Goal: Transaction & Acquisition: Download file/media

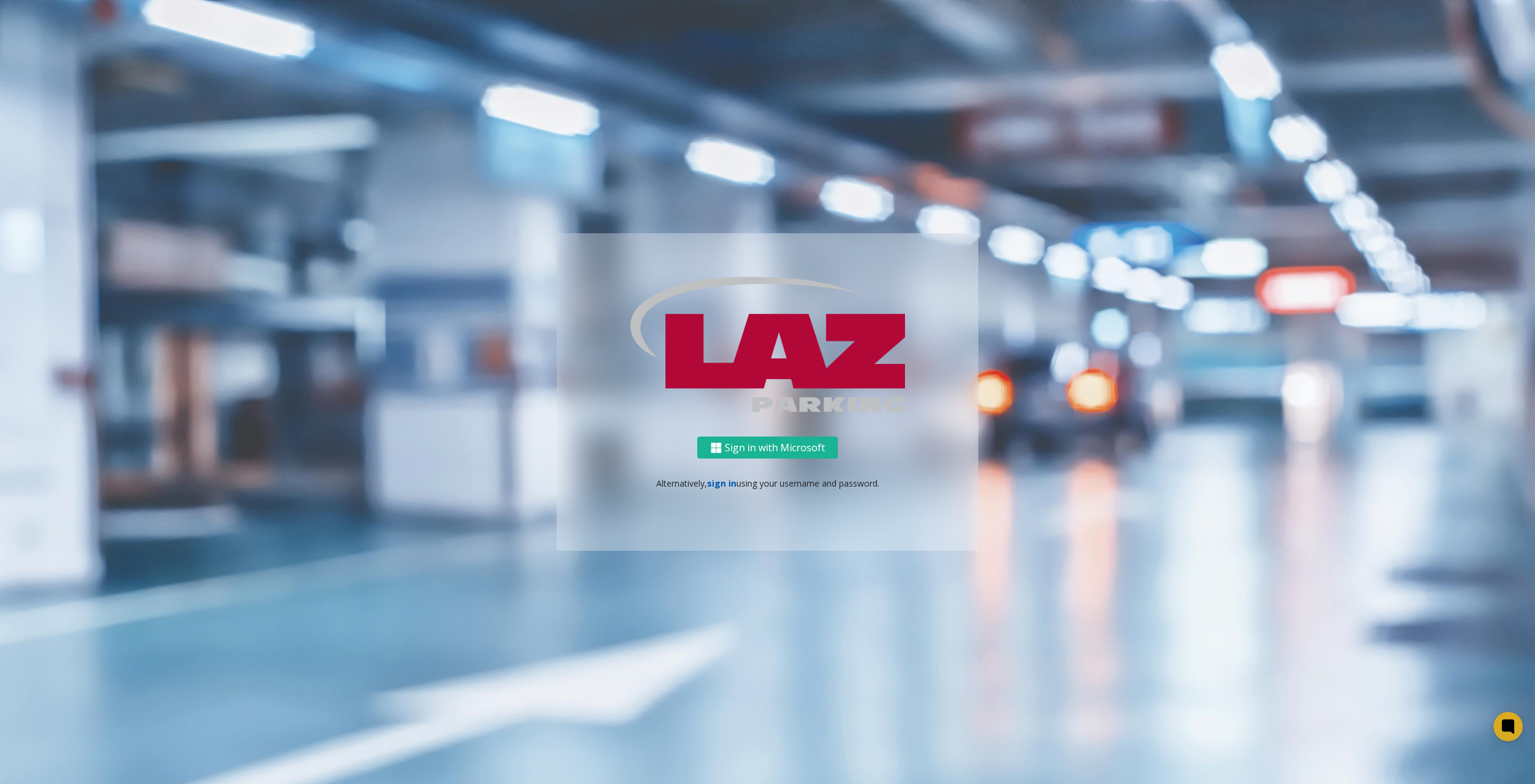
click at [734, 487] on link "sign in" at bounding box center [721, 483] width 29 height 12
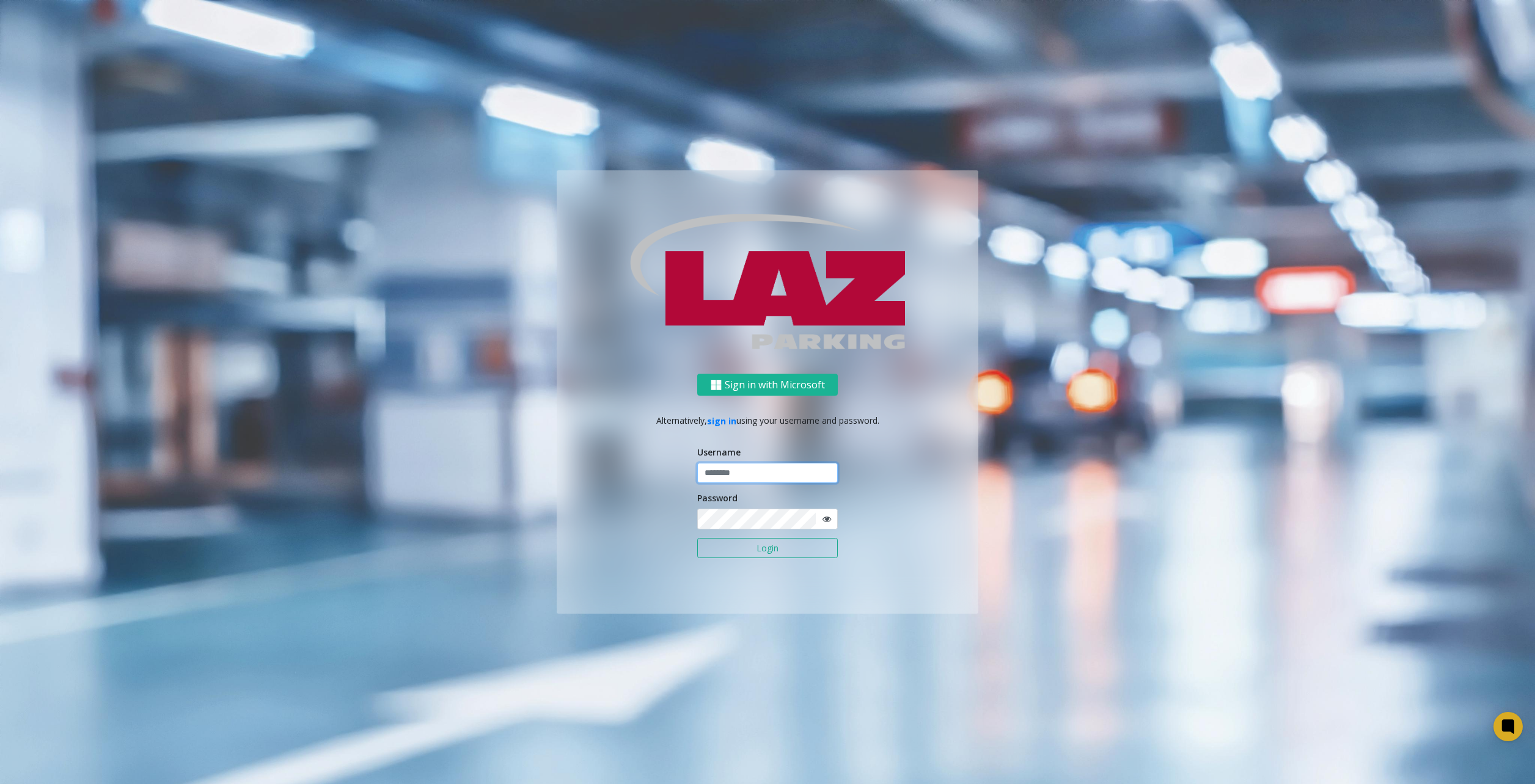
type input "********"
click at [758, 546] on button "Login" at bounding box center [767, 548] width 141 height 21
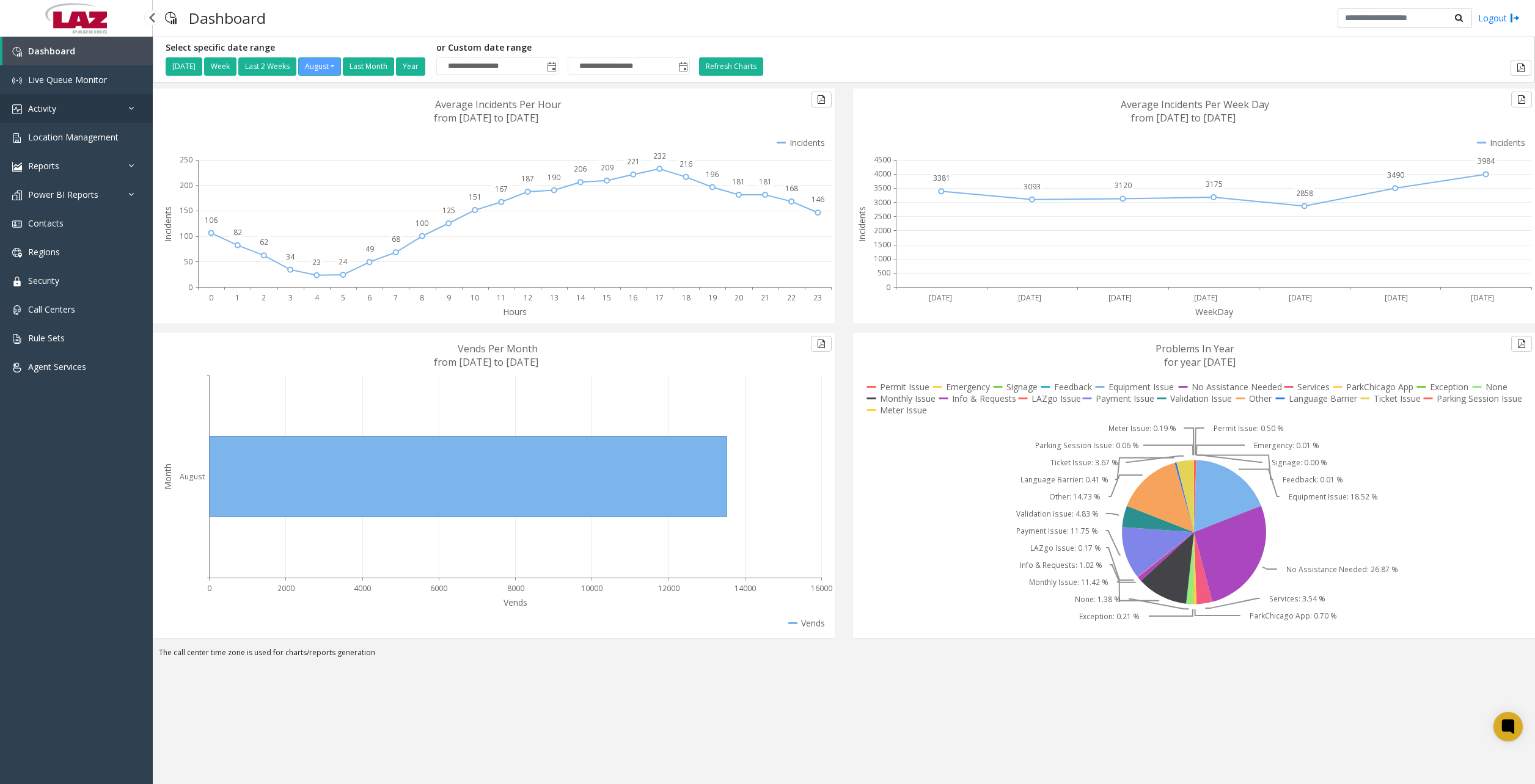
click at [62, 115] on link "Activity" at bounding box center [76, 109] width 152 height 29
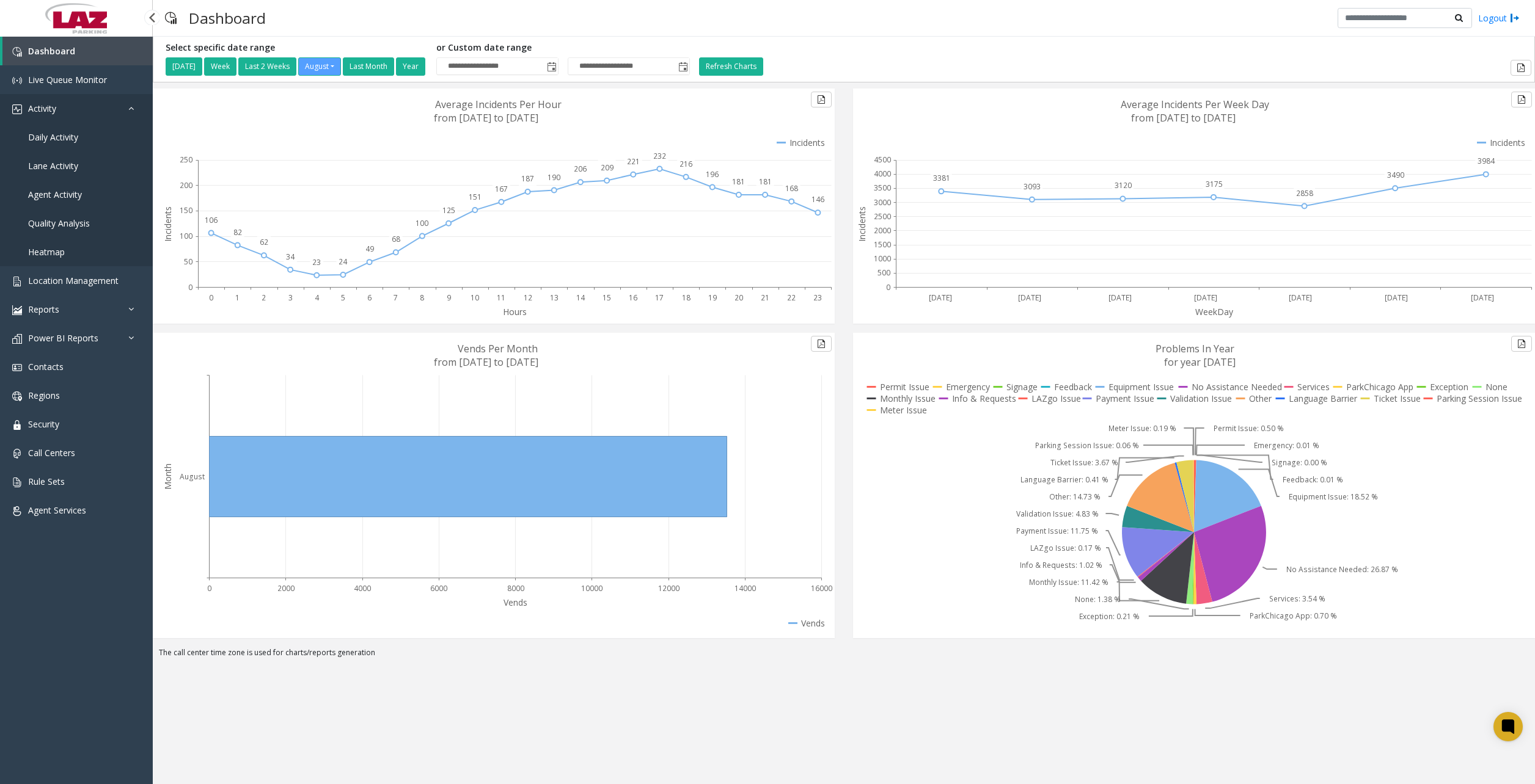
click at [143, 113] on link "Activity" at bounding box center [76, 109] width 152 height 29
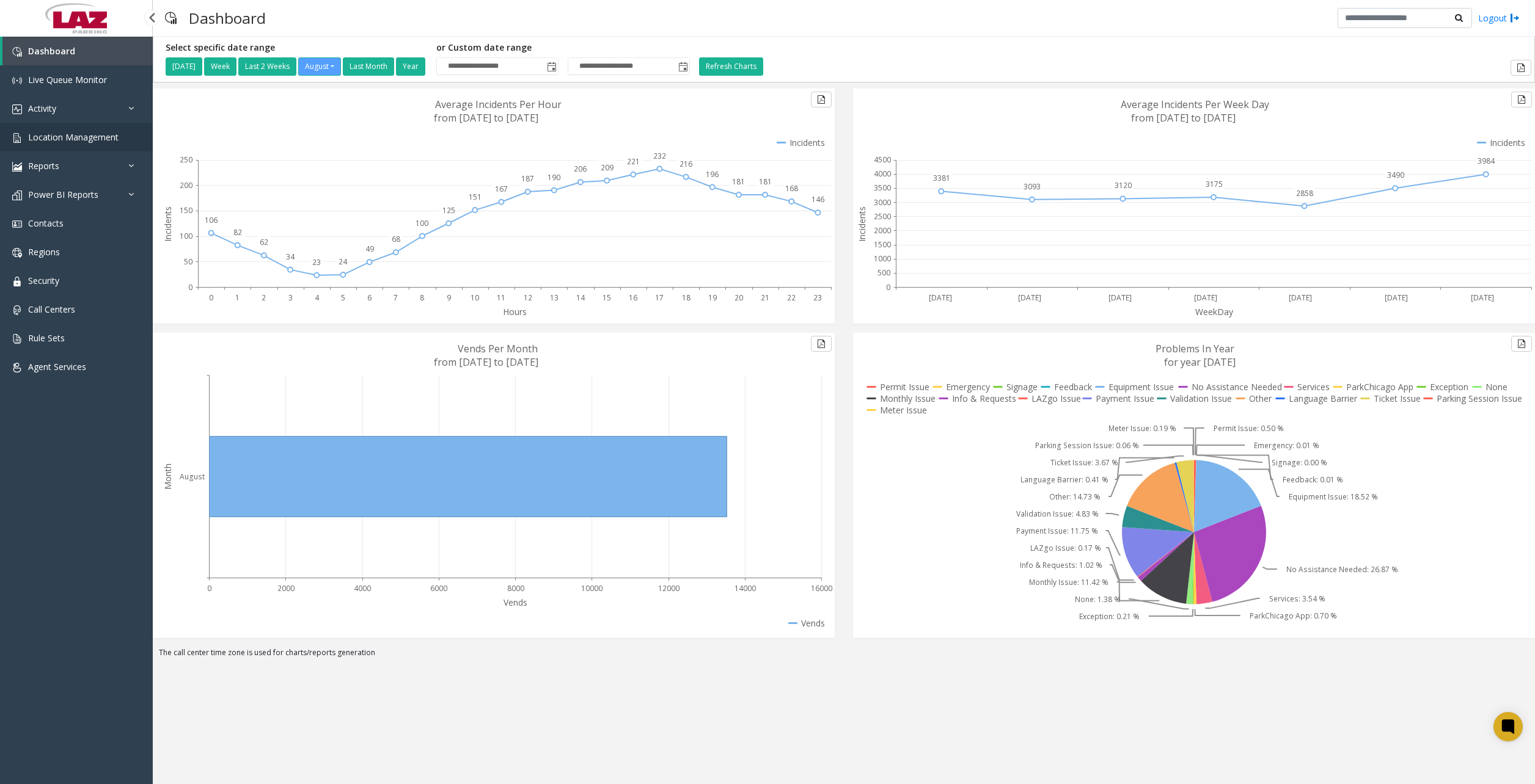
click at [112, 131] on span "Location Management" at bounding box center [73, 137] width 91 height 12
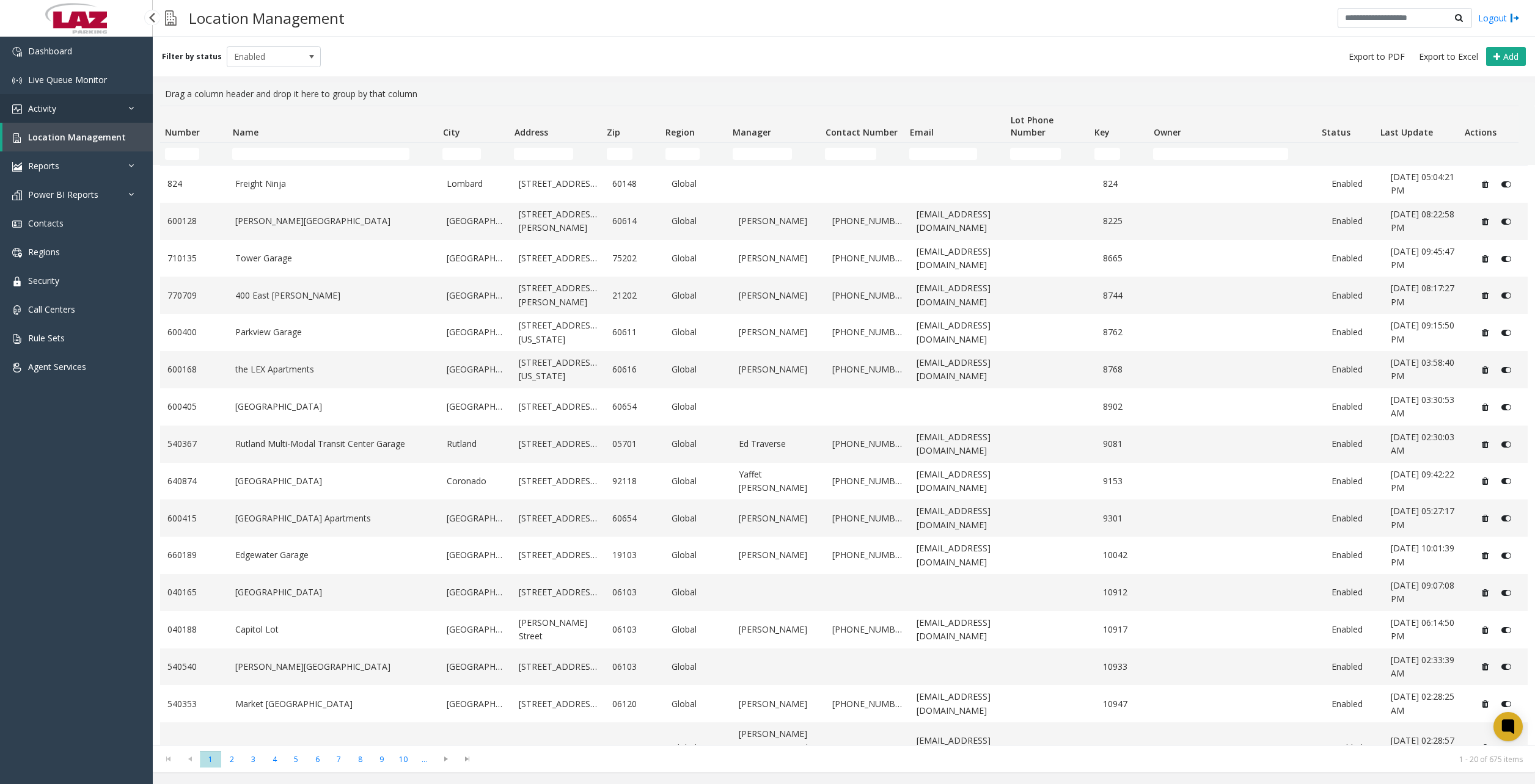
click at [58, 109] on link "Activity" at bounding box center [76, 109] width 152 height 29
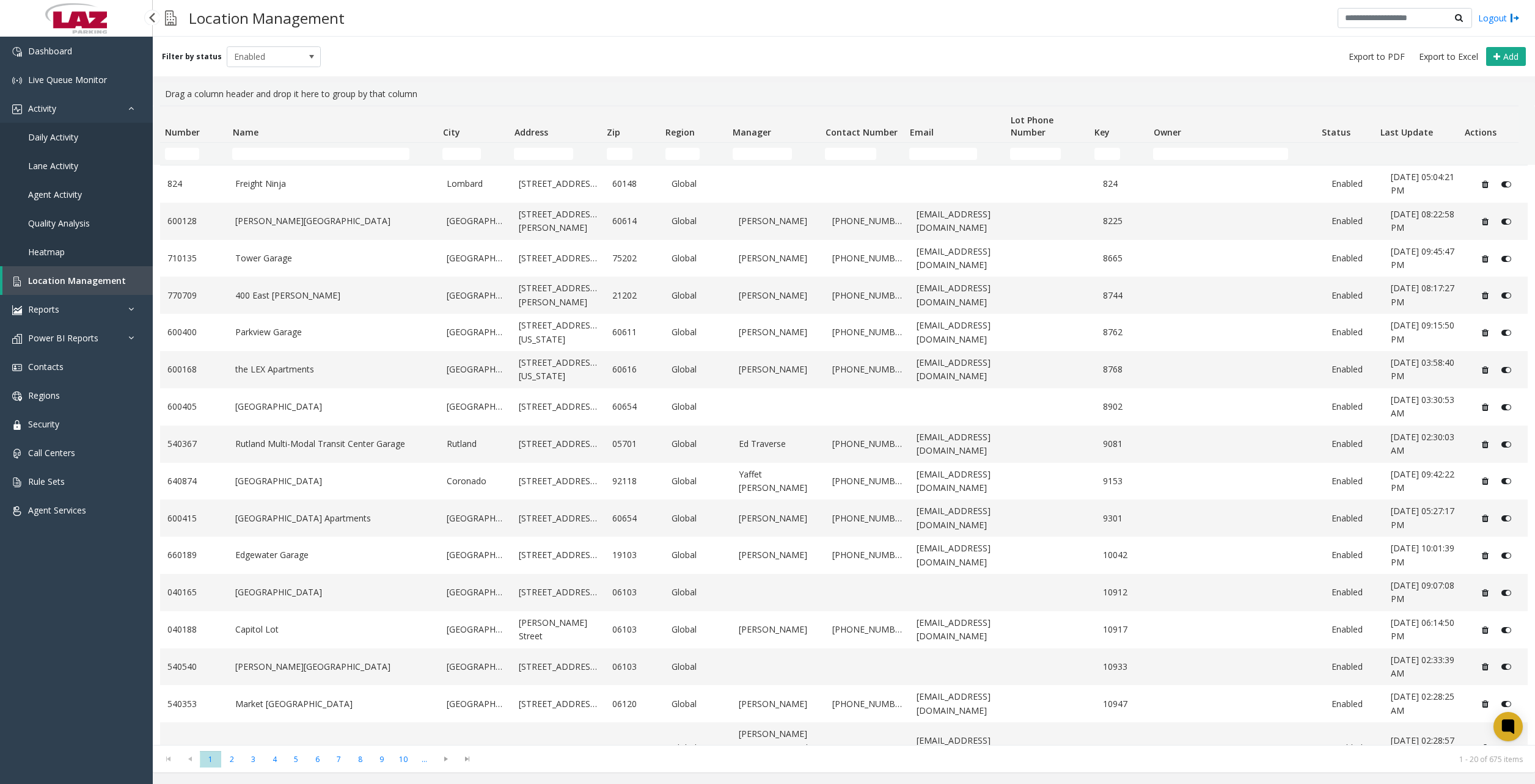
click at [62, 124] on link "Daily Activity" at bounding box center [76, 137] width 152 height 29
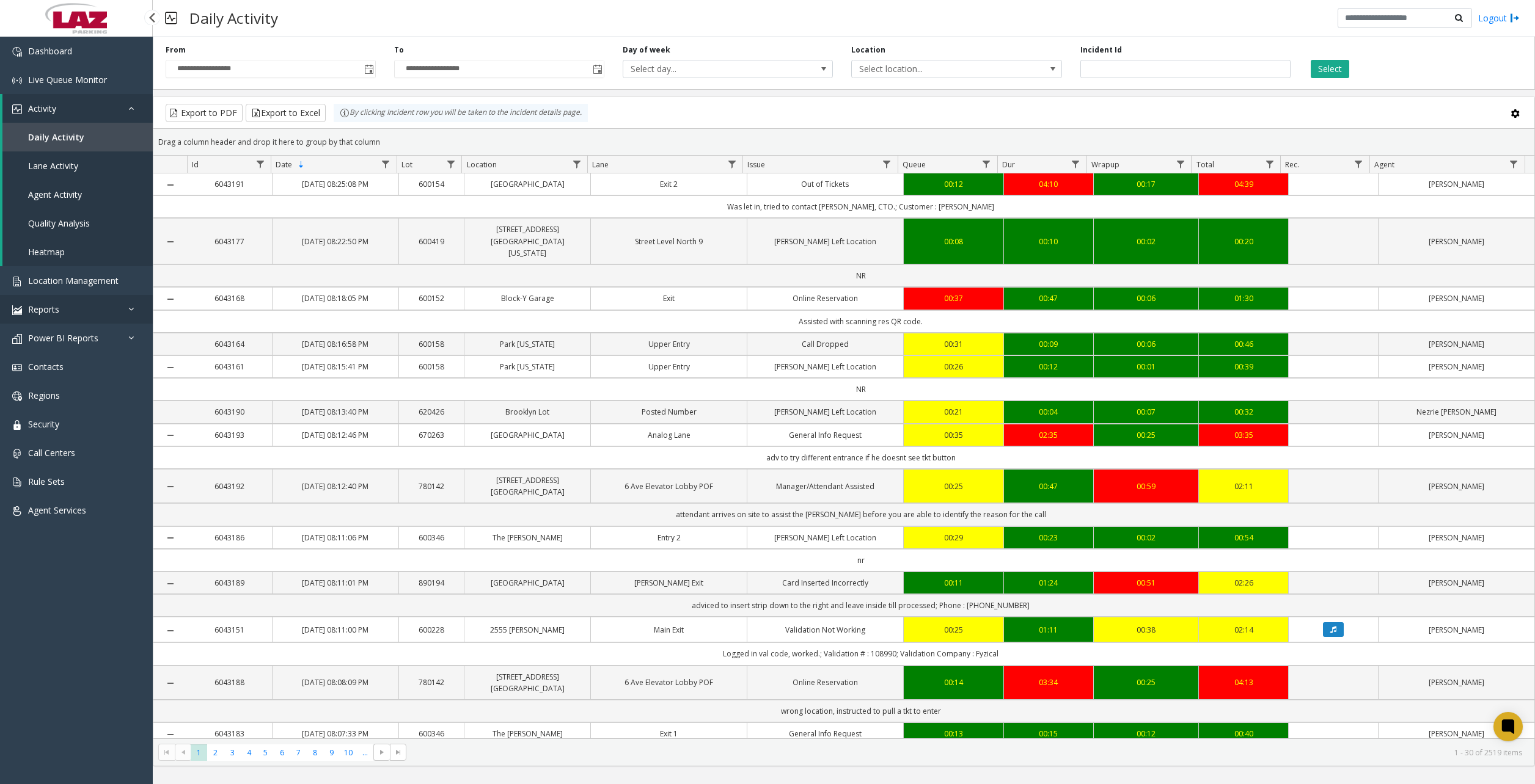
click at [50, 315] on link "Reports" at bounding box center [76, 309] width 152 height 29
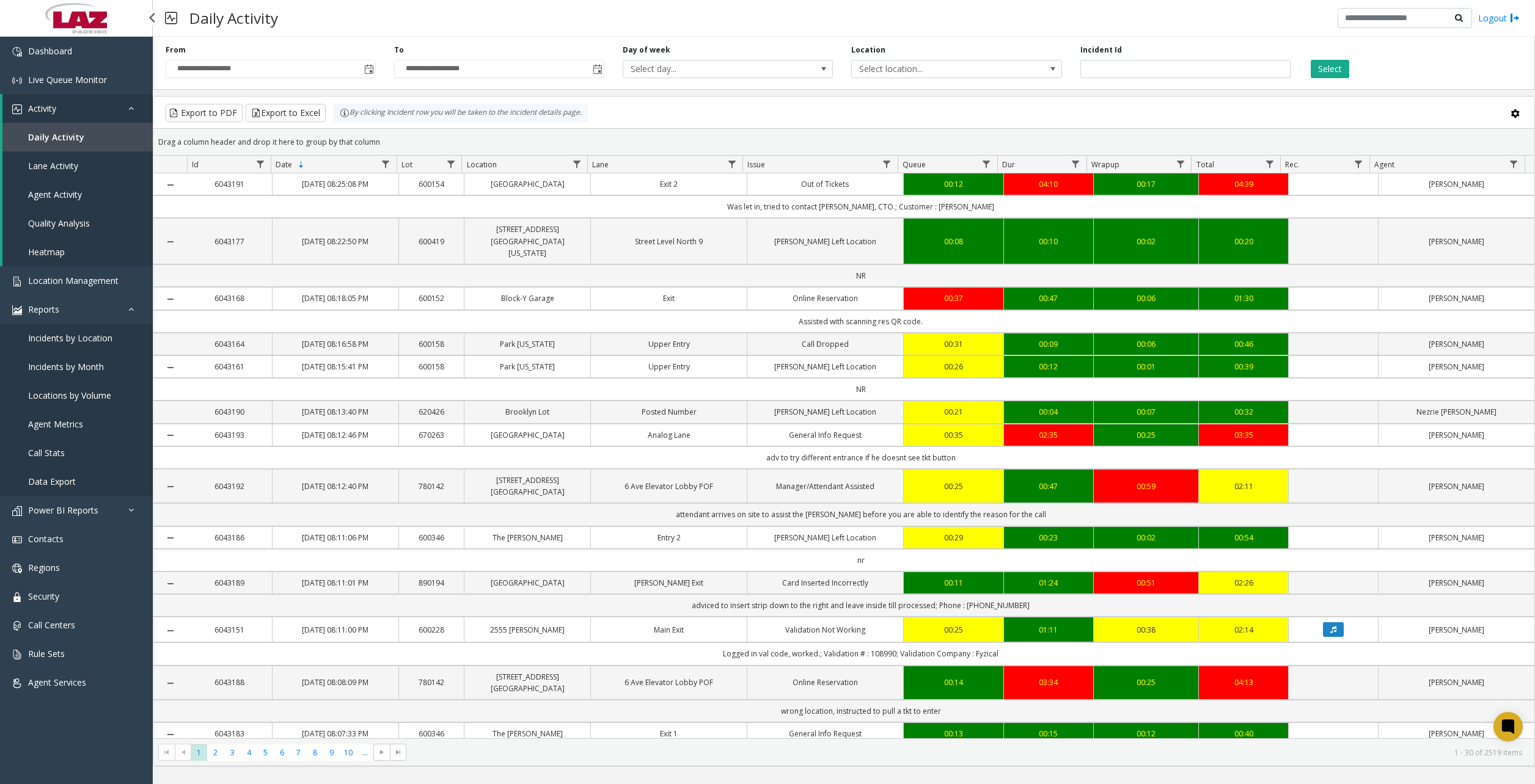
click at [83, 485] on link "Data Export" at bounding box center [76, 482] width 152 height 29
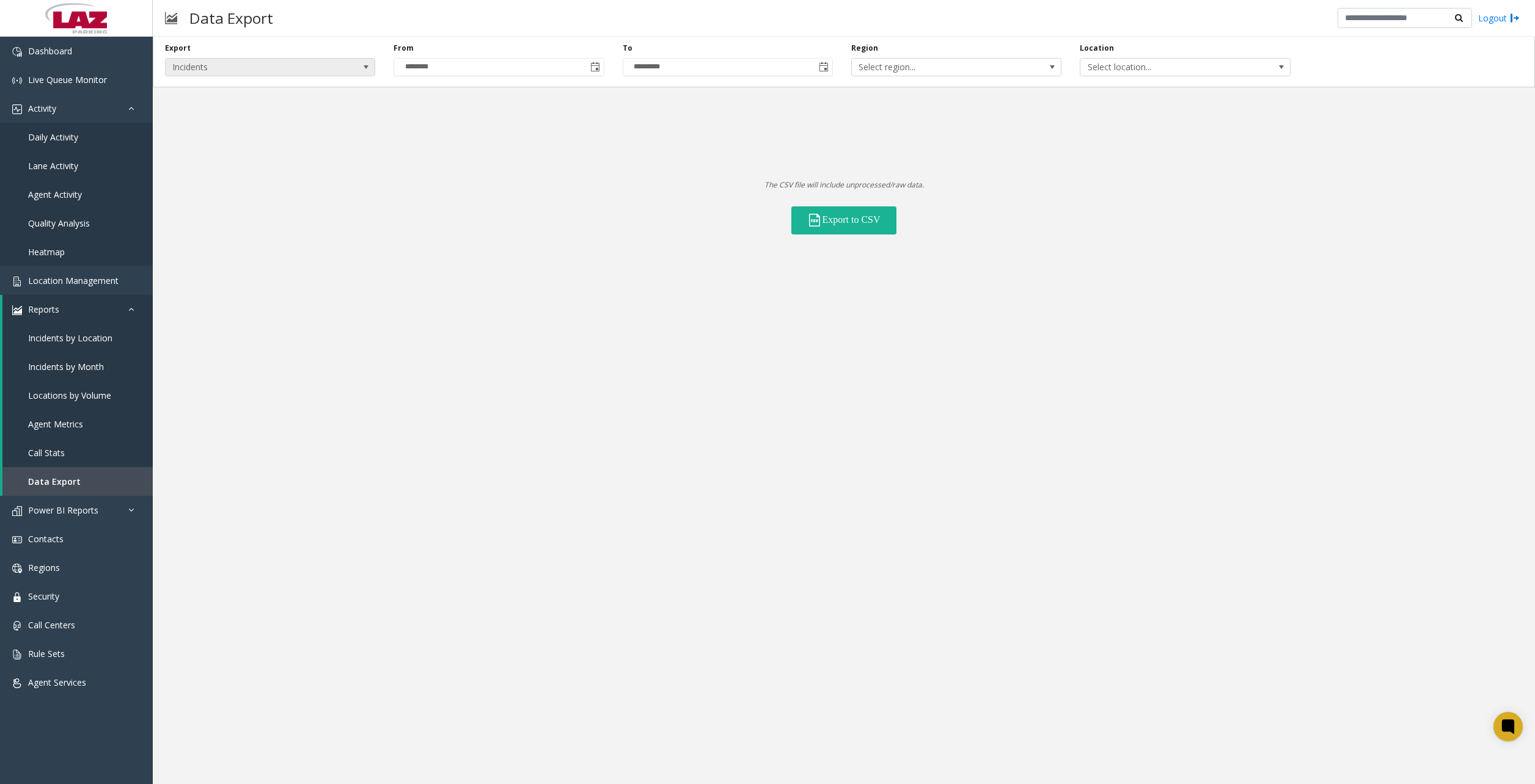
click at [332, 70] on span "Incidents" at bounding box center [249, 67] width 168 height 17
click at [206, 107] on li "Locations" at bounding box center [270, 103] width 206 height 16
click at [1041, 66] on span "All Statuses" at bounding box center [1050, 67] width 168 height 17
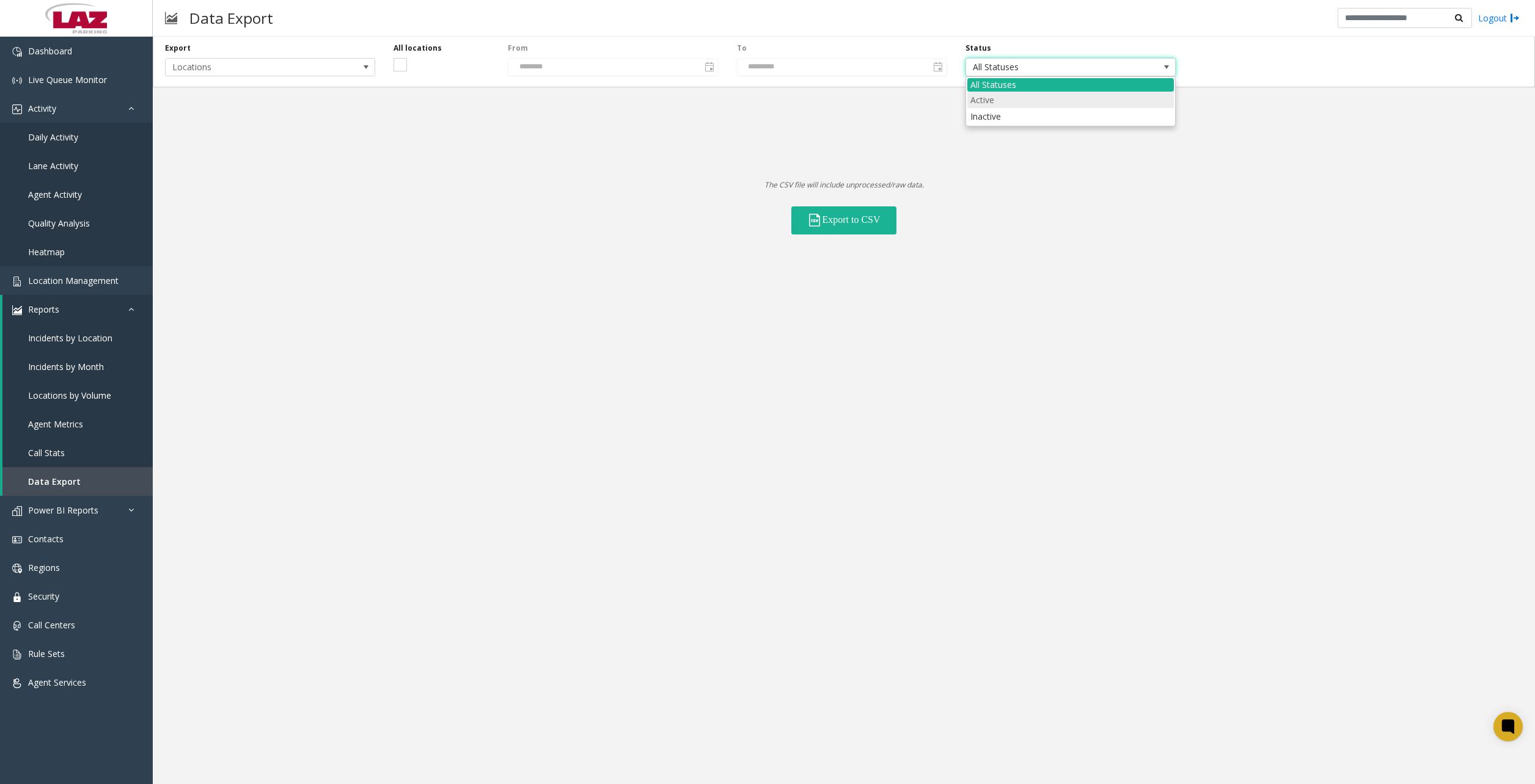
click at [993, 102] on li "Active" at bounding box center [1071, 100] width 206 height 16
click at [1046, 356] on div "Export Locations All locations From ******** To ********* Status Active The CSV…" at bounding box center [843, 410] width 1382 height 748
click at [834, 219] on button "Export to CSV" at bounding box center [844, 220] width 105 height 28
click at [69, 282] on span "Location Management" at bounding box center [73, 280] width 91 height 12
